Goal: Information Seeking & Learning: Learn about a topic

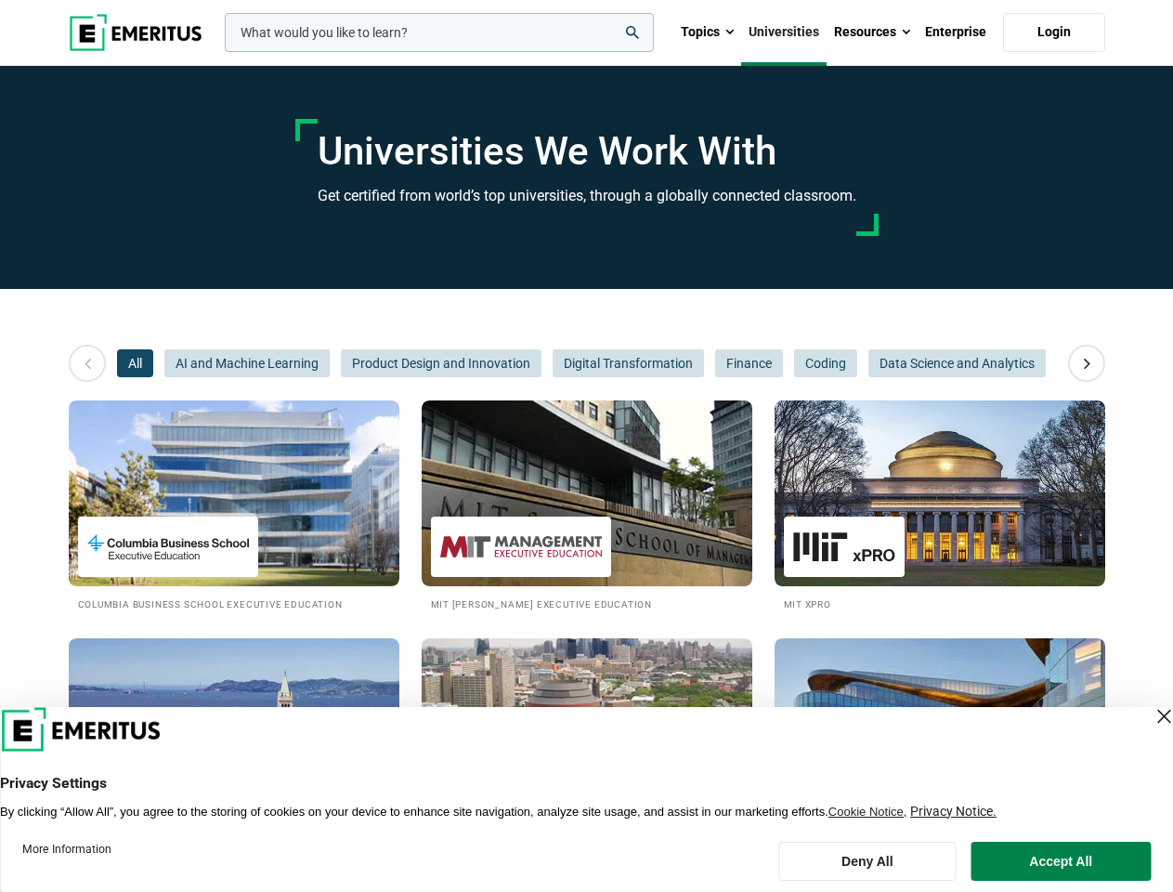
click at [439, 33] on input "woocommerce-product-search-field-0" at bounding box center [439, 32] width 429 height 39
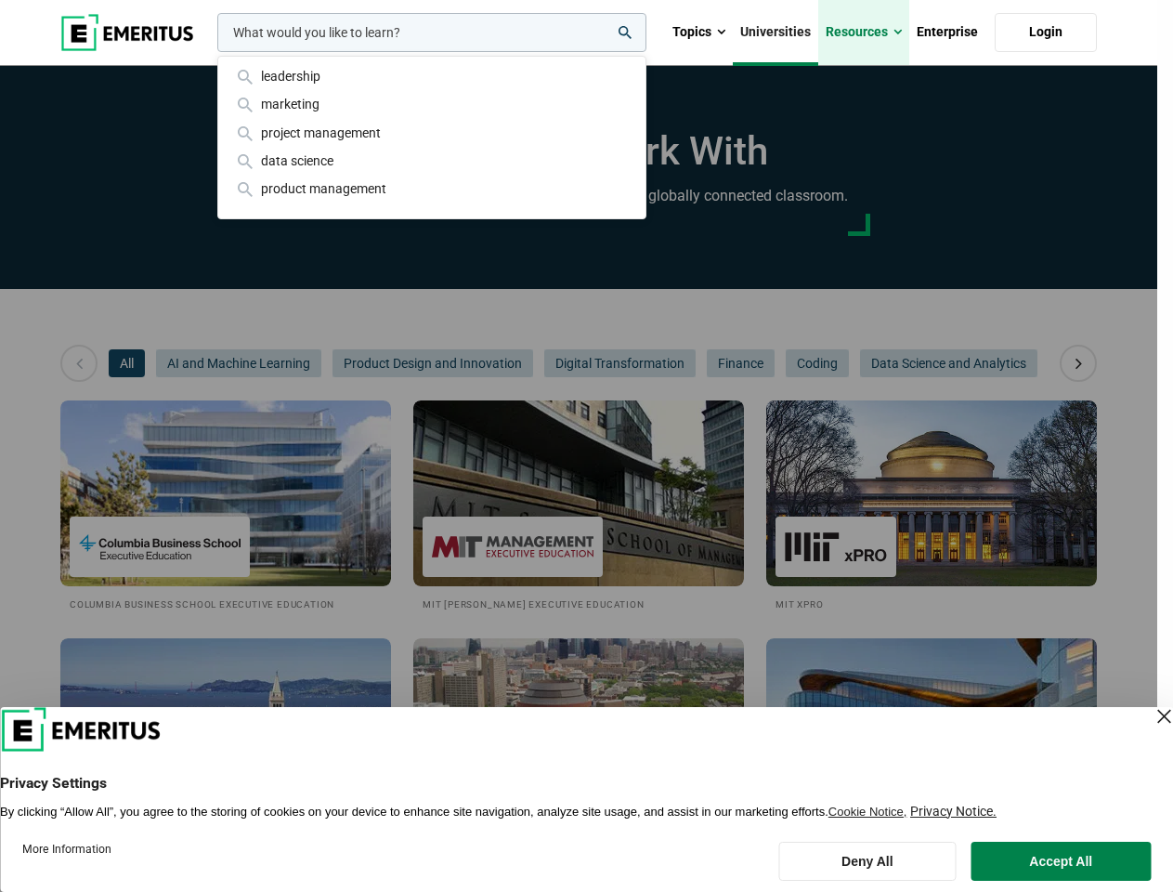
click at [872, 33] on link "Resources" at bounding box center [863, 32] width 91 height 65
click at [214, 52] on div "leadership marketing project management data science product management" at bounding box center [430, 32] width 433 height 39
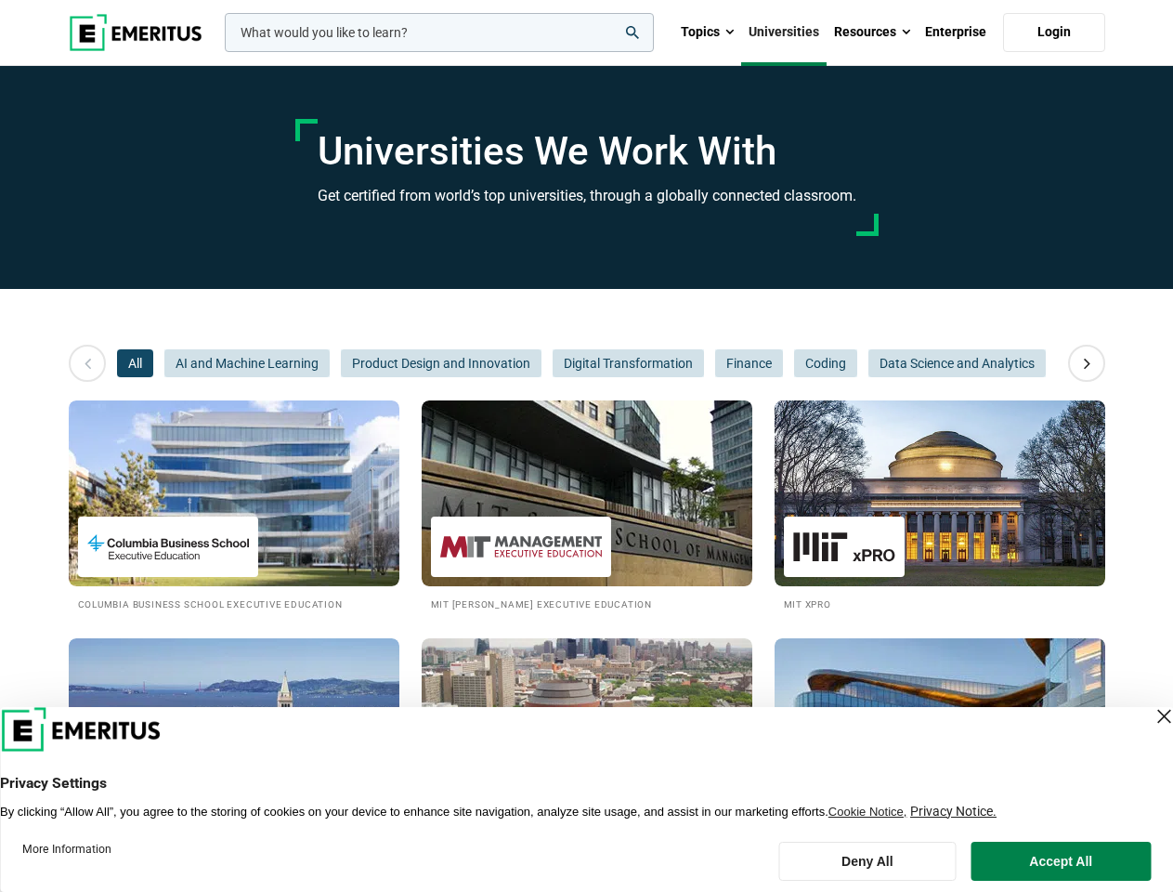
click at [1087, 363] on icon at bounding box center [1087, 362] width 33 height 33
click at [135, 363] on span "All" at bounding box center [135, 363] width 36 height 28
click at [341, 363] on span "Product Design and Innovation" at bounding box center [441, 363] width 201 height 28
click at [715, 363] on span "Finance" at bounding box center [749, 363] width 68 height 28
click at [868, 363] on span "Data Science and Analytics" at bounding box center [956, 363] width 177 height 28
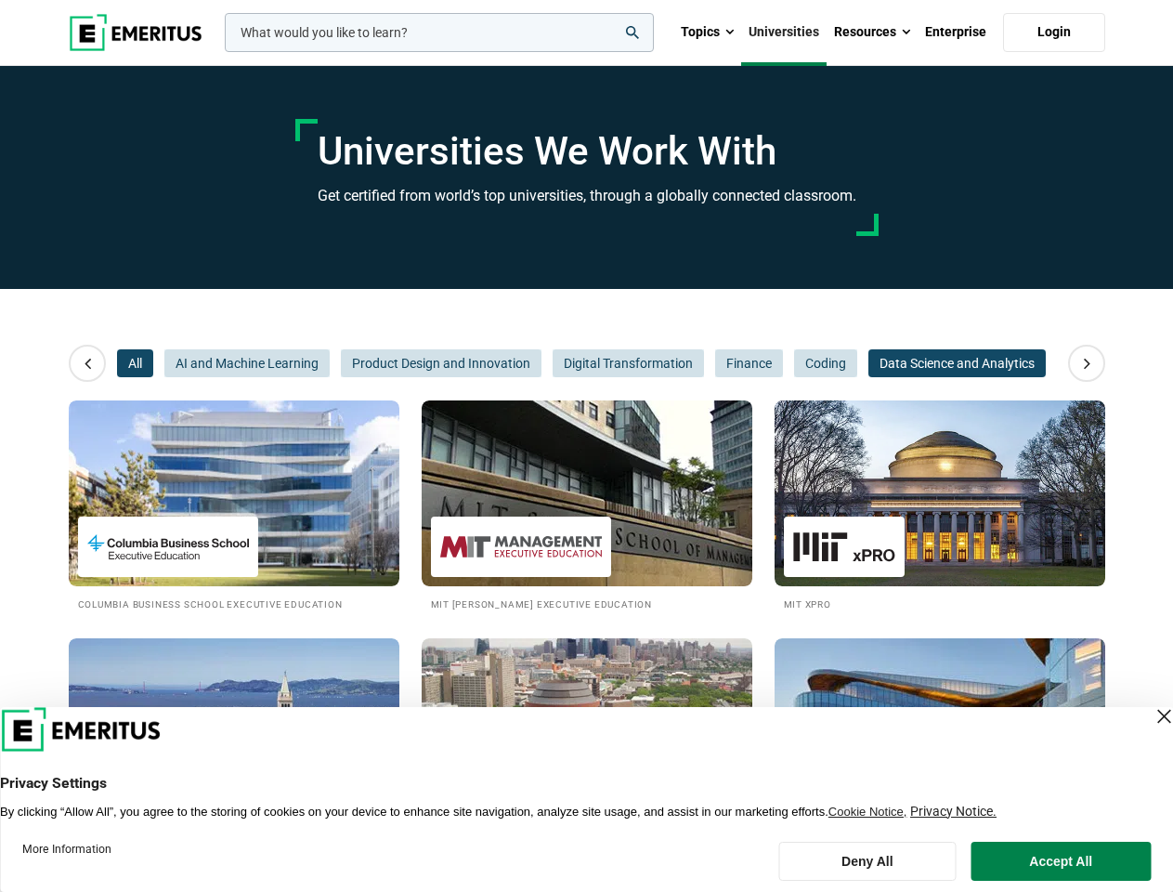
click at [868, 363] on span "Data Science and Analytics" at bounding box center [956, 363] width 177 height 28
click at [1057, 363] on span "Sales and Marketing" at bounding box center [1126, 363] width 139 height 28
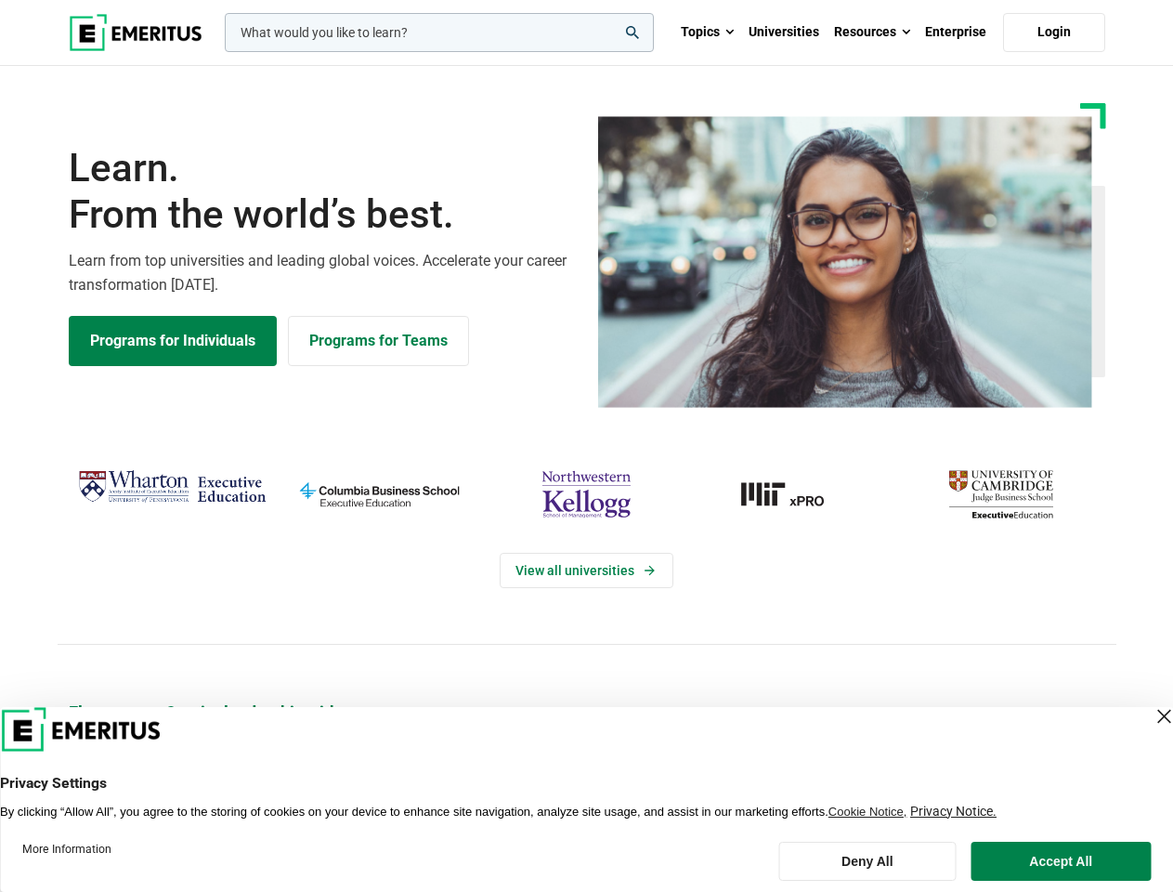
click at [586, 446] on div "View all universities" at bounding box center [586, 554] width 1195 height 293
click at [439, 33] on input "woocommerce-product-search-field-0" at bounding box center [439, 32] width 429 height 39
click at [872, 33] on link "Resources" at bounding box center [872, 32] width 91 height 65
